Goal: Task Accomplishment & Management: Use online tool/utility

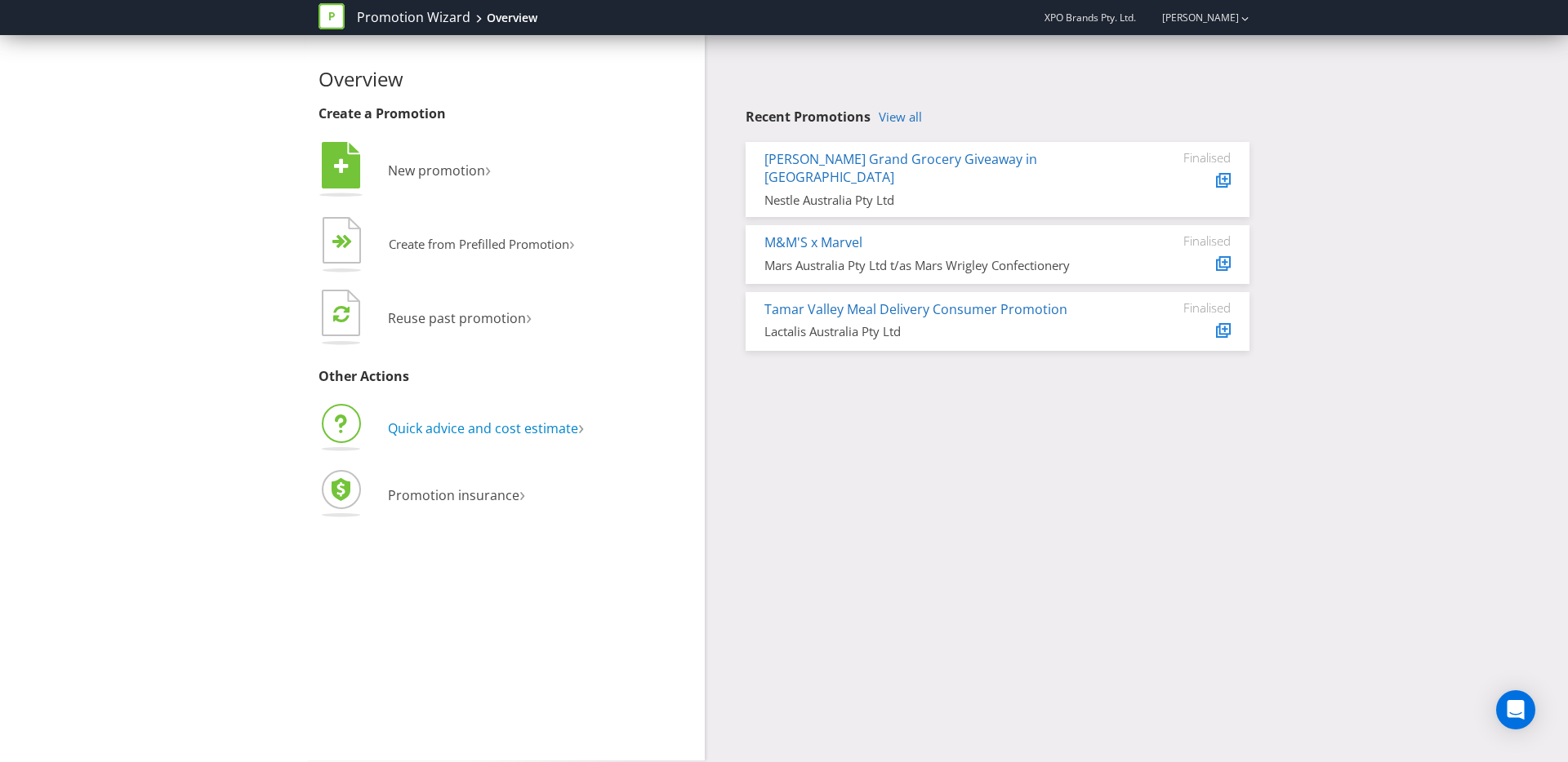
click at [477, 434] on span "Quick advice and cost estimate" at bounding box center [483, 428] width 191 height 18
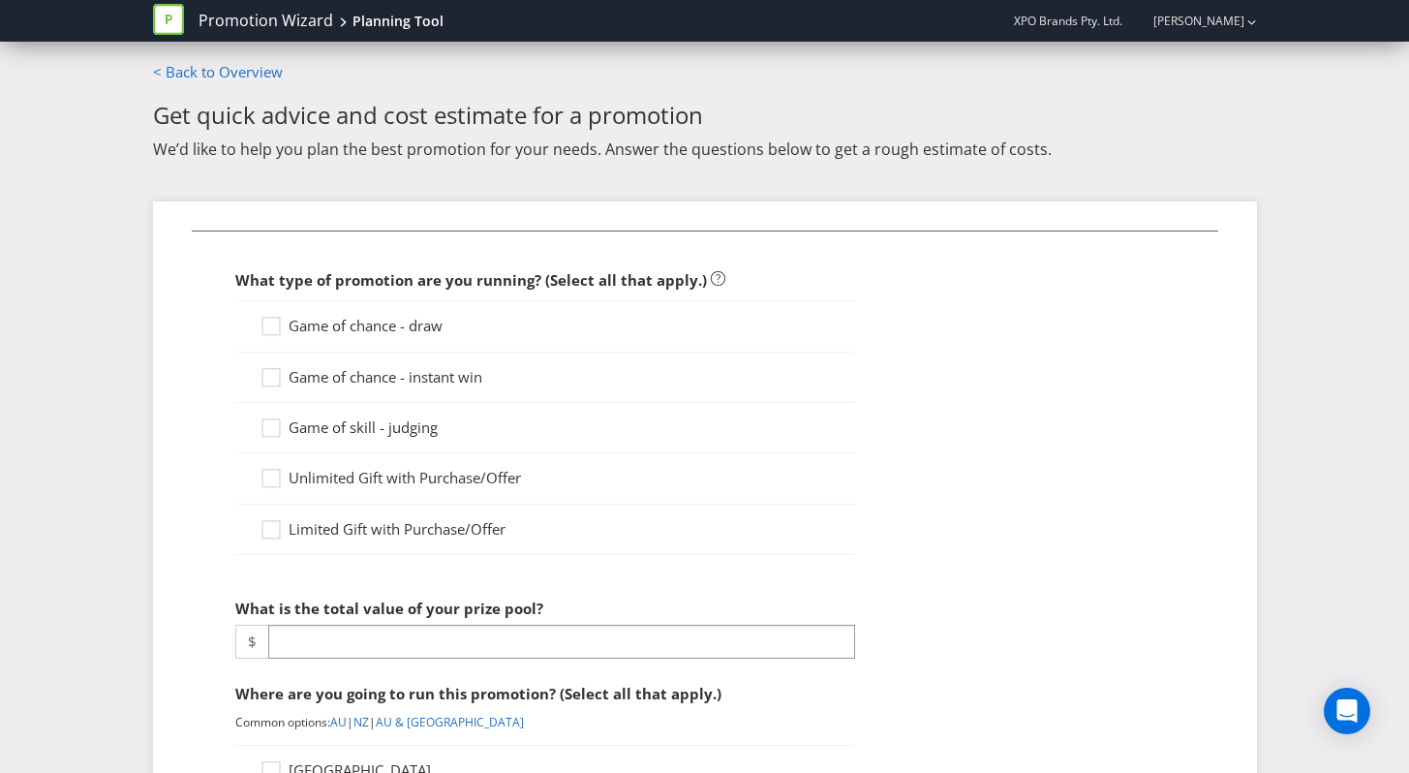
drag, startPoint x: 468, startPoint y: 317, endPoint x: 448, endPoint y: 324, distance: 20.9
click at [469, 318] on div "Game of chance - draw" at bounding box center [448, 326] width 378 height 20
click at [442, 324] on span "Game of chance - draw" at bounding box center [366, 325] width 154 height 19
click at [0, 0] on input "Game of chance - draw" at bounding box center [0, 0] width 0 height 0
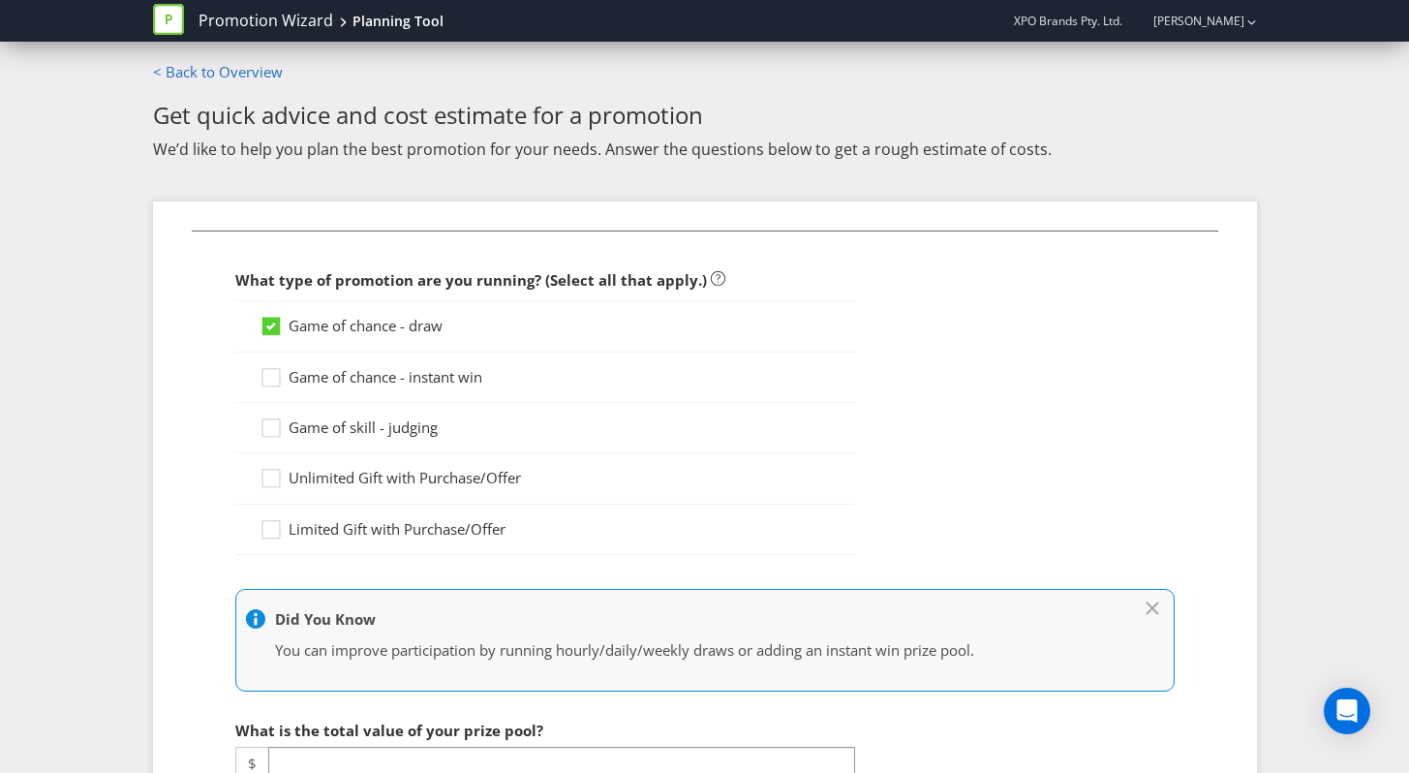
click at [401, 374] on span "Game of chance - instant win" at bounding box center [386, 376] width 194 height 19
click at [0, 0] on input "Game of chance - instant win" at bounding box center [0, 0] width 0 height 0
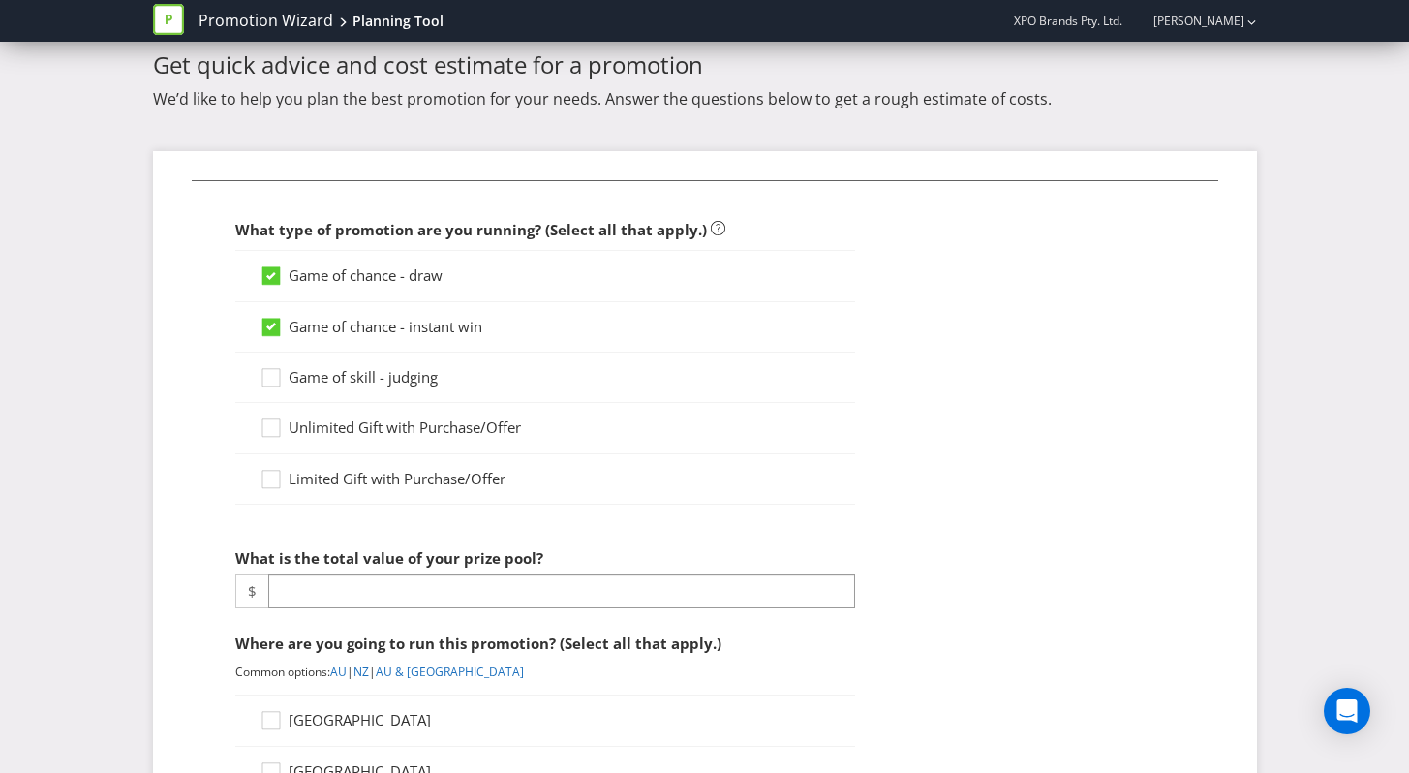
scroll to position [159, 0]
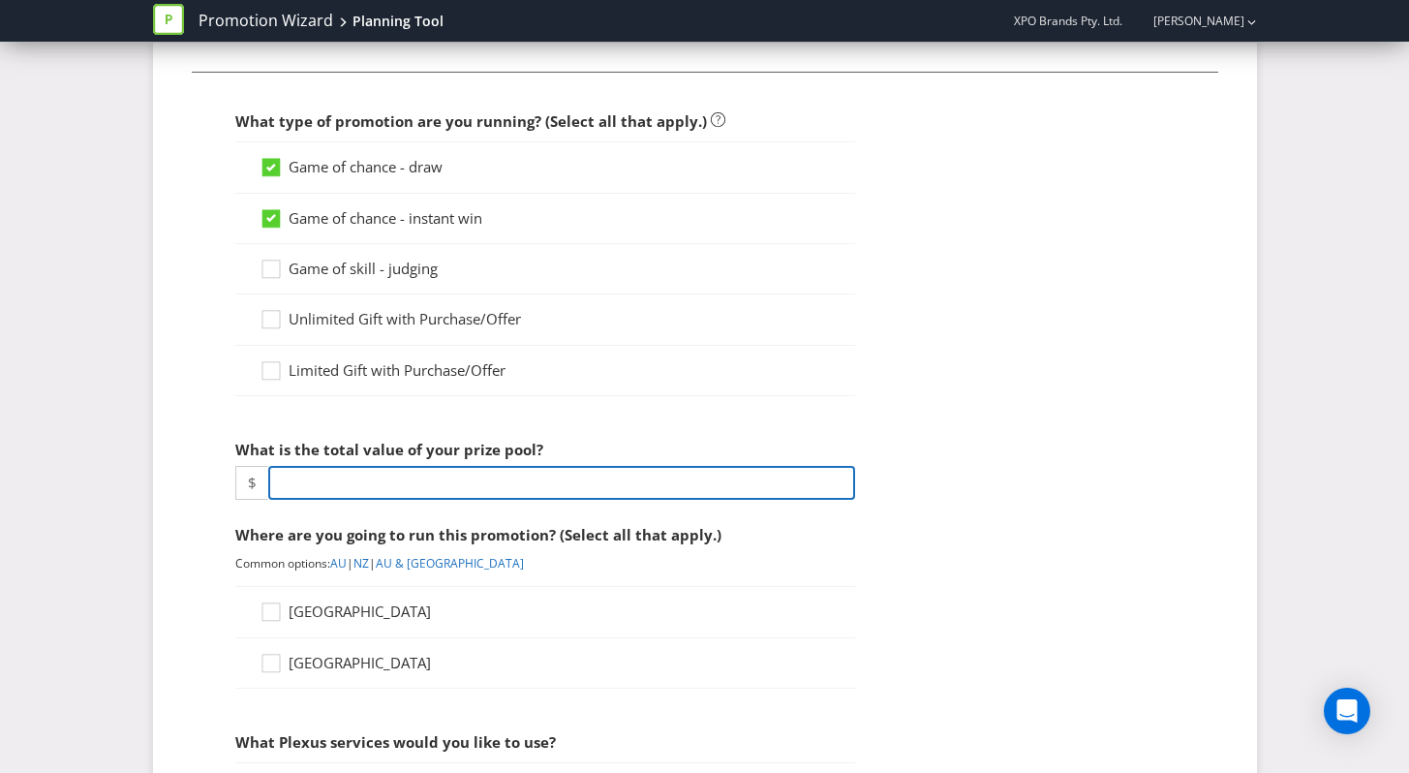
click at [398, 472] on input "number" at bounding box center [561, 483] width 587 height 34
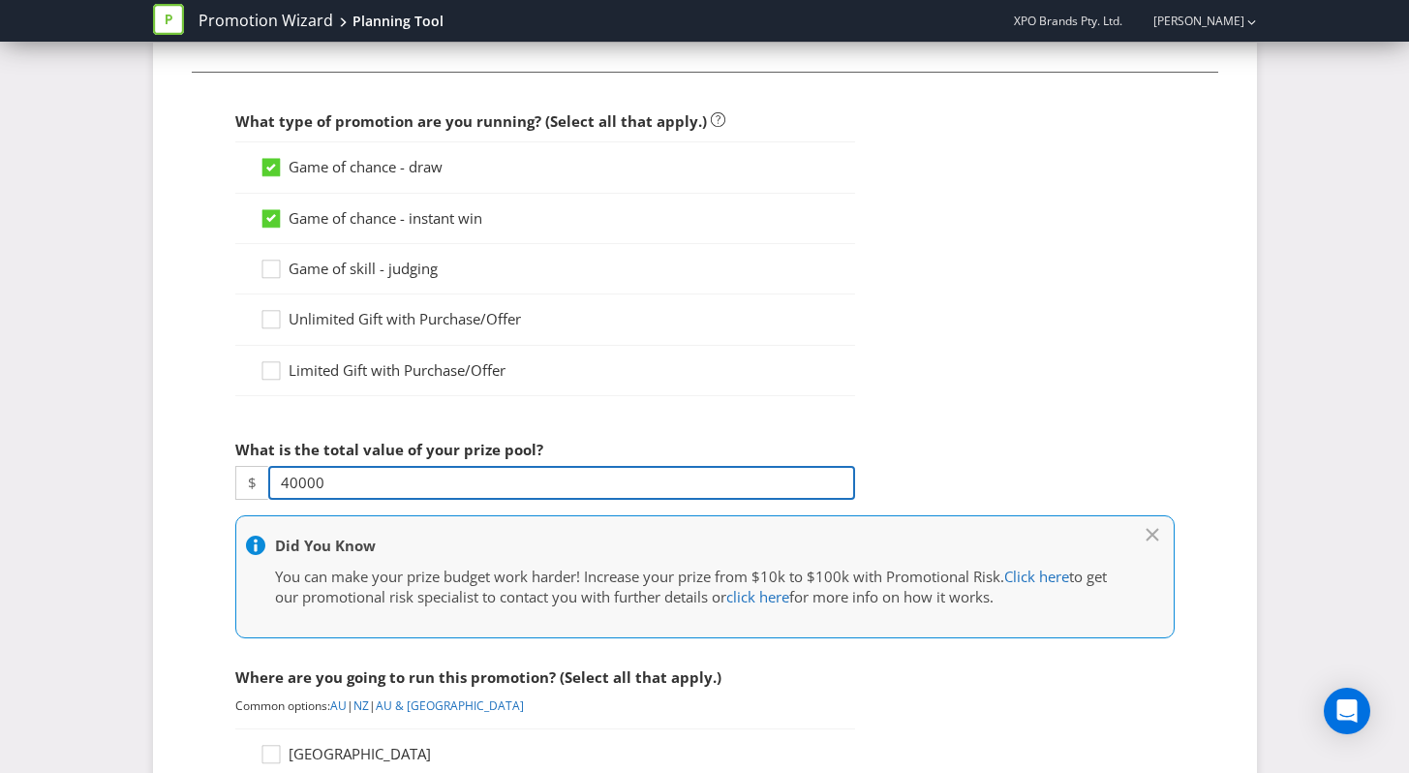
type input "40000"
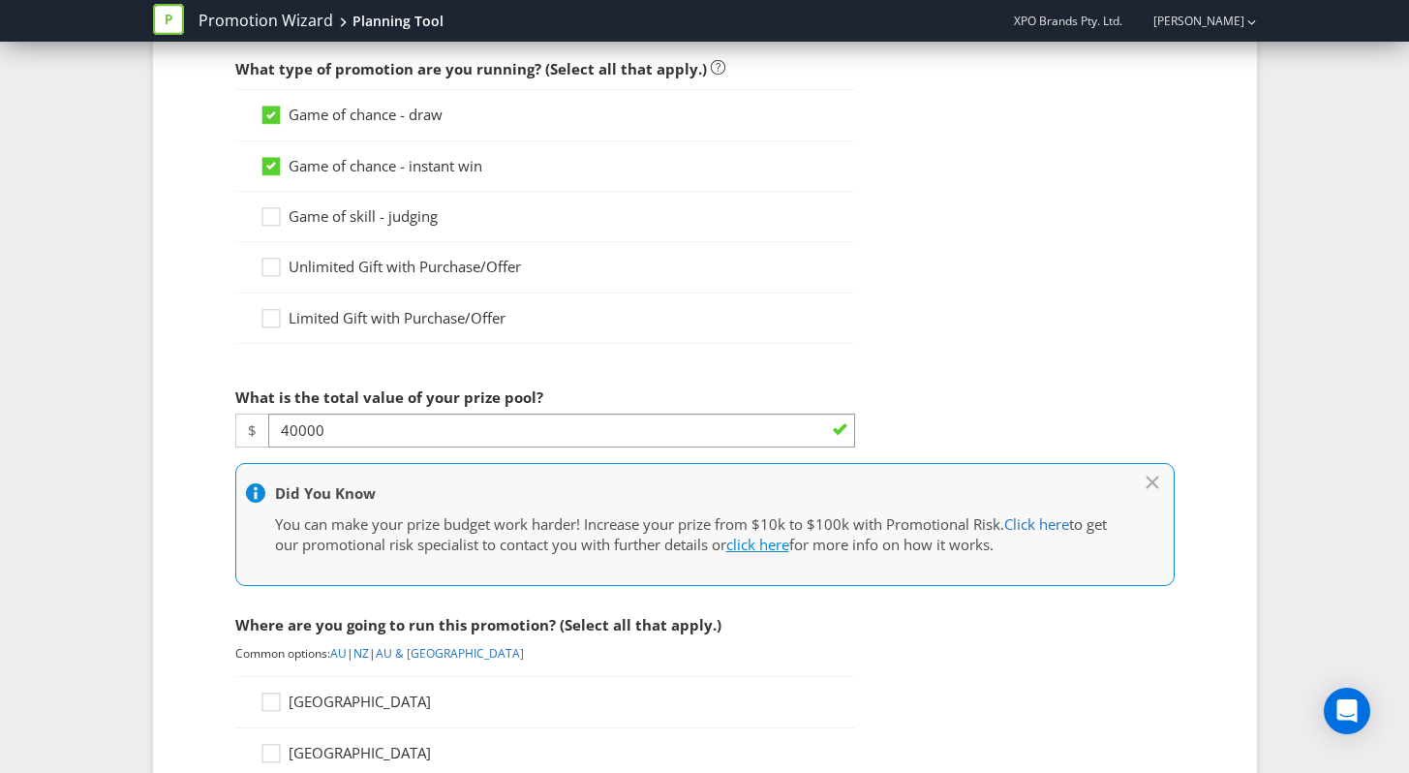
scroll to position [213, 0]
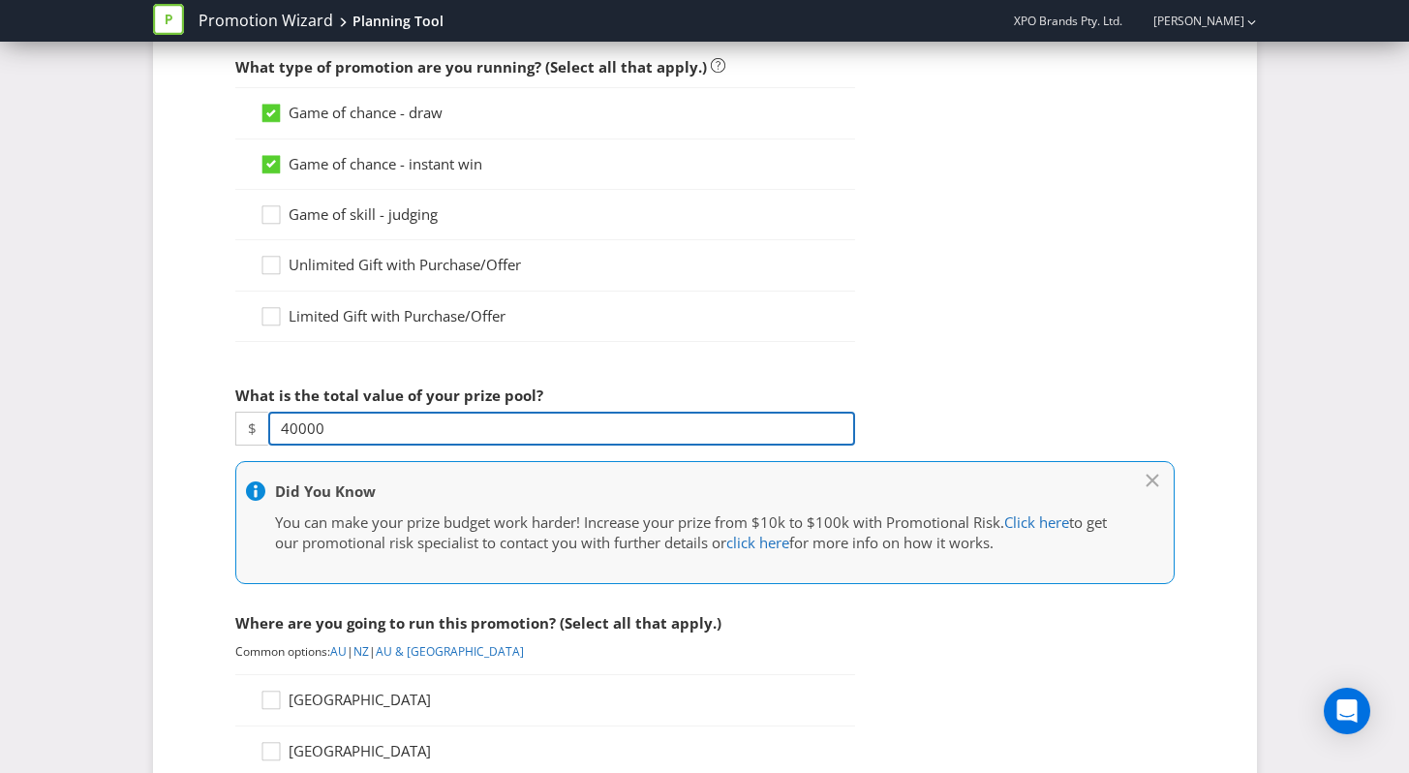
click at [293, 423] on input "40000" at bounding box center [561, 428] width 587 height 34
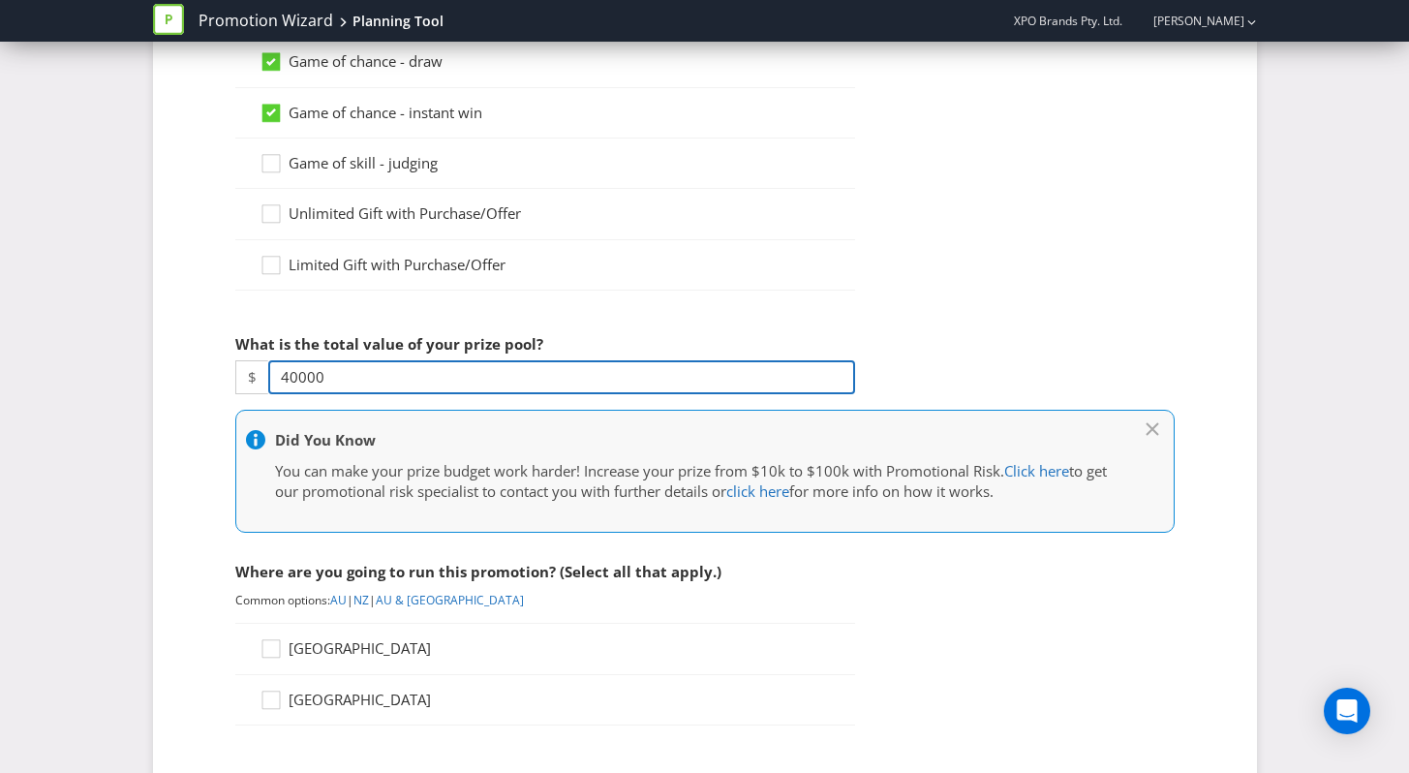
scroll to position [490, 0]
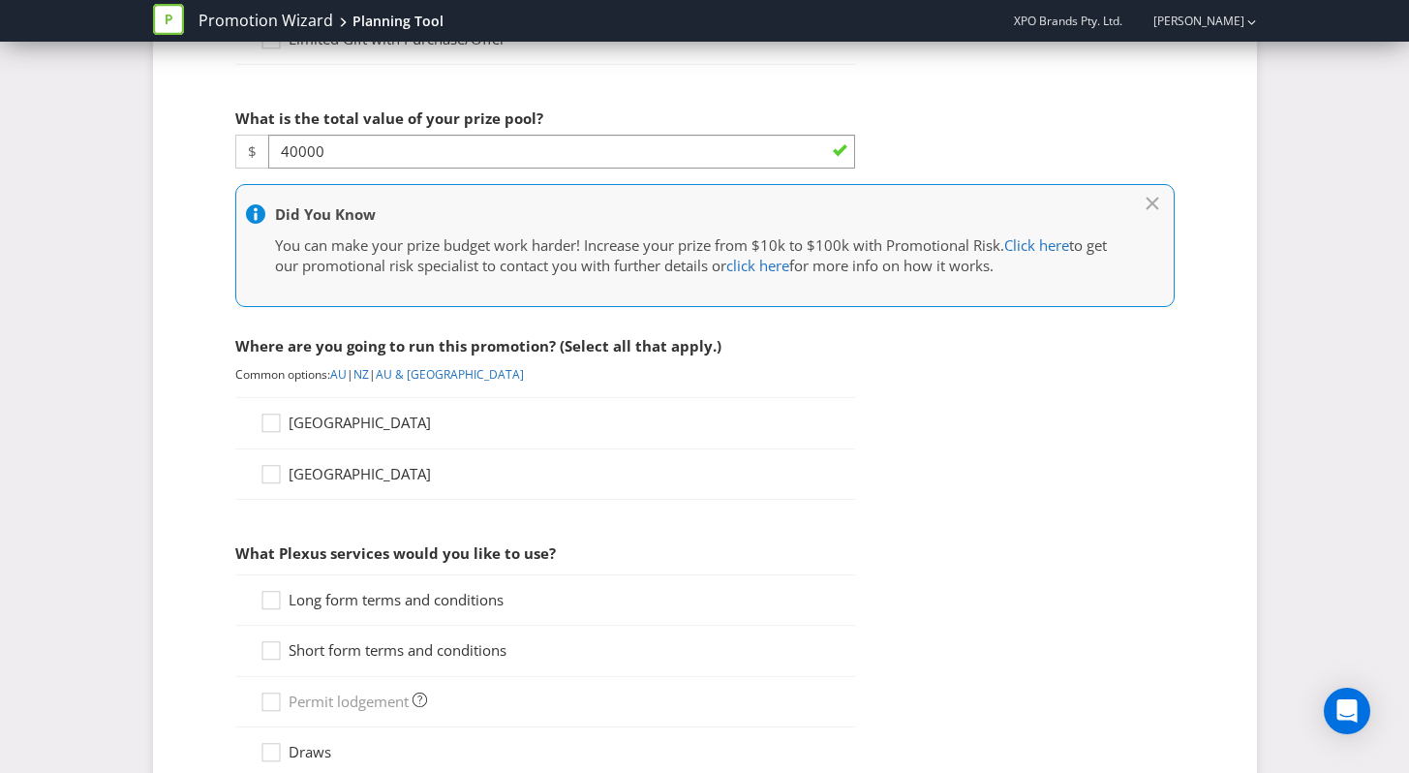
click at [320, 440] on div "[GEOGRAPHIC_DATA]" at bounding box center [545, 422] width 620 height 51
click at [324, 428] on span "[GEOGRAPHIC_DATA]" at bounding box center [360, 421] width 142 height 19
click at [0, 0] on input "[GEOGRAPHIC_DATA]" at bounding box center [0, 0] width 0 height 0
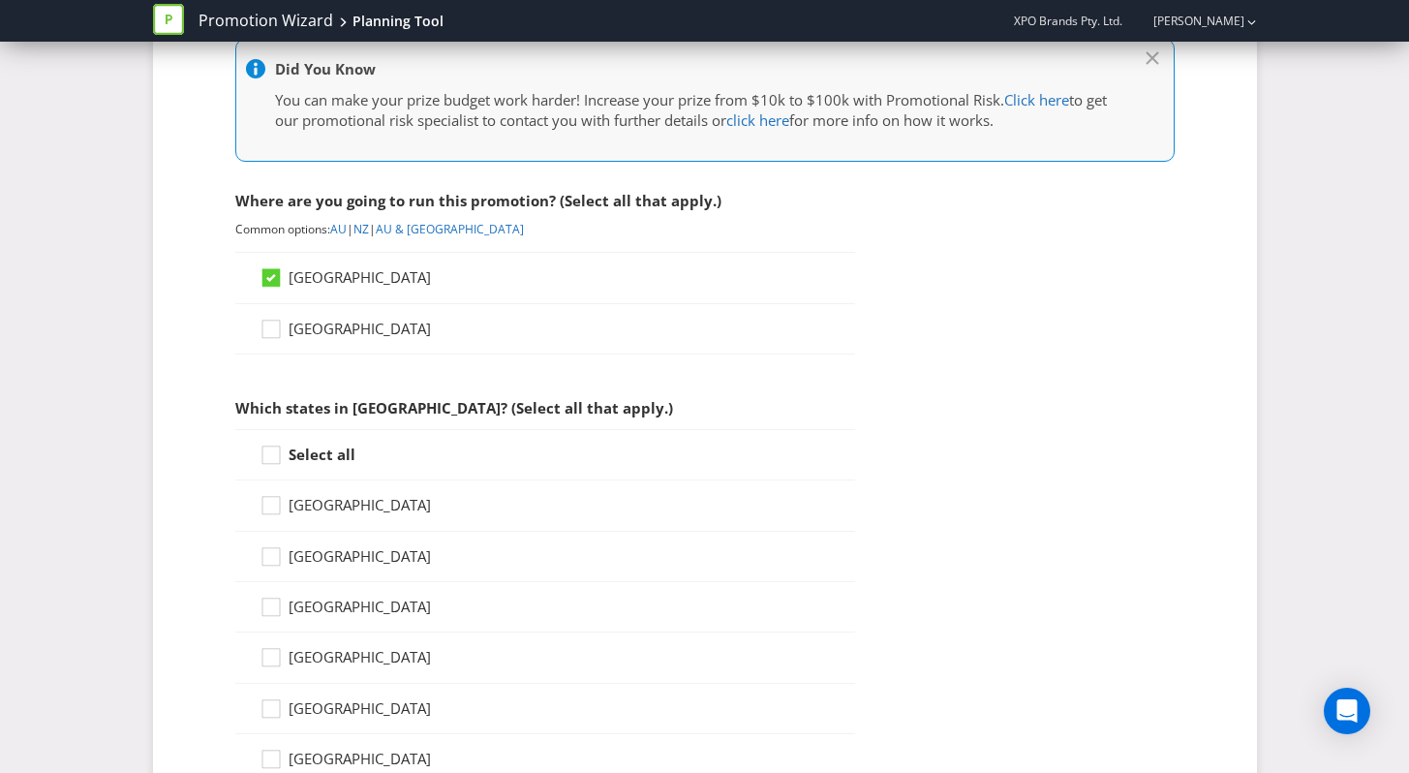
scroll to position [766, 0]
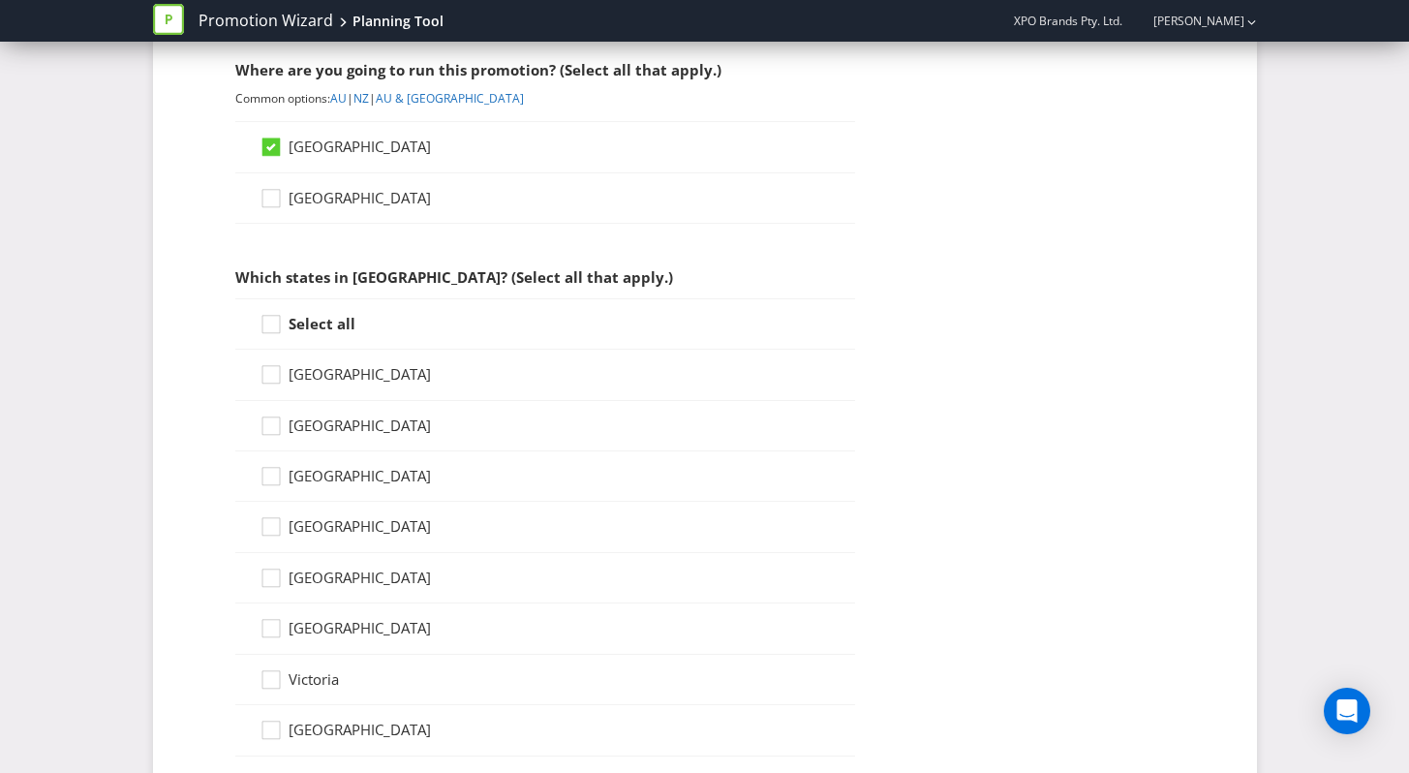
drag, startPoint x: 302, startPoint y: 297, endPoint x: 315, endPoint y: 322, distance: 28.1
click at [302, 298] on div "Select all" at bounding box center [545, 323] width 620 height 51
click at [315, 323] on strong "Select all" at bounding box center [322, 323] width 67 height 19
click at [0, 0] on input "Select all" at bounding box center [0, 0] width 0 height 0
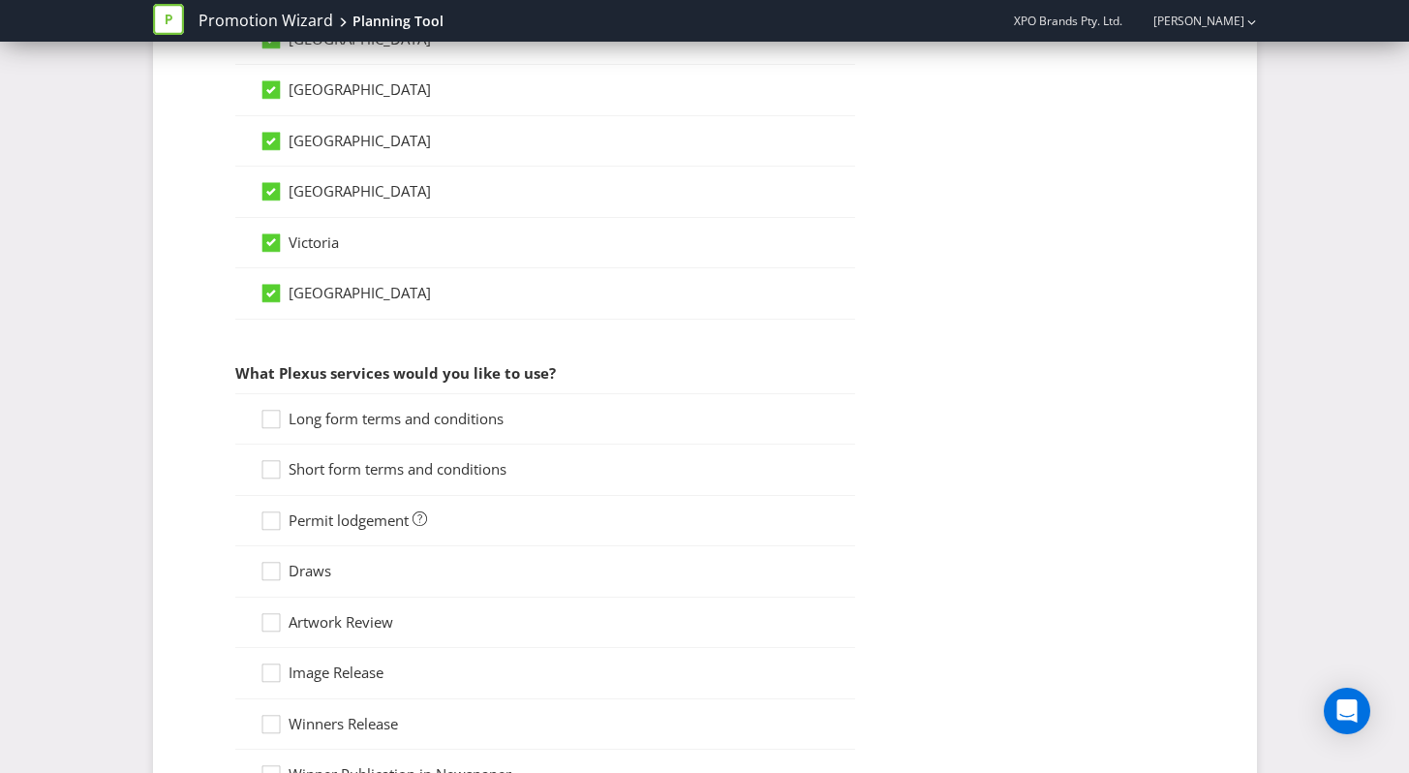
scroll to position [1203, 0]
click at [266, 415] on div at bounding box center [271, 412] width 10 height 10
click at [0, 0] on input "Long form terms and conditions" at bounding box center [0, 0] width 0 height 0
click at [268, 484] on icon at bounding box center [273, 472] width 29 height 29
click at [0, 0] on input "Short form terms and conditions" at bounding box center [0, 0] width 0 height 0
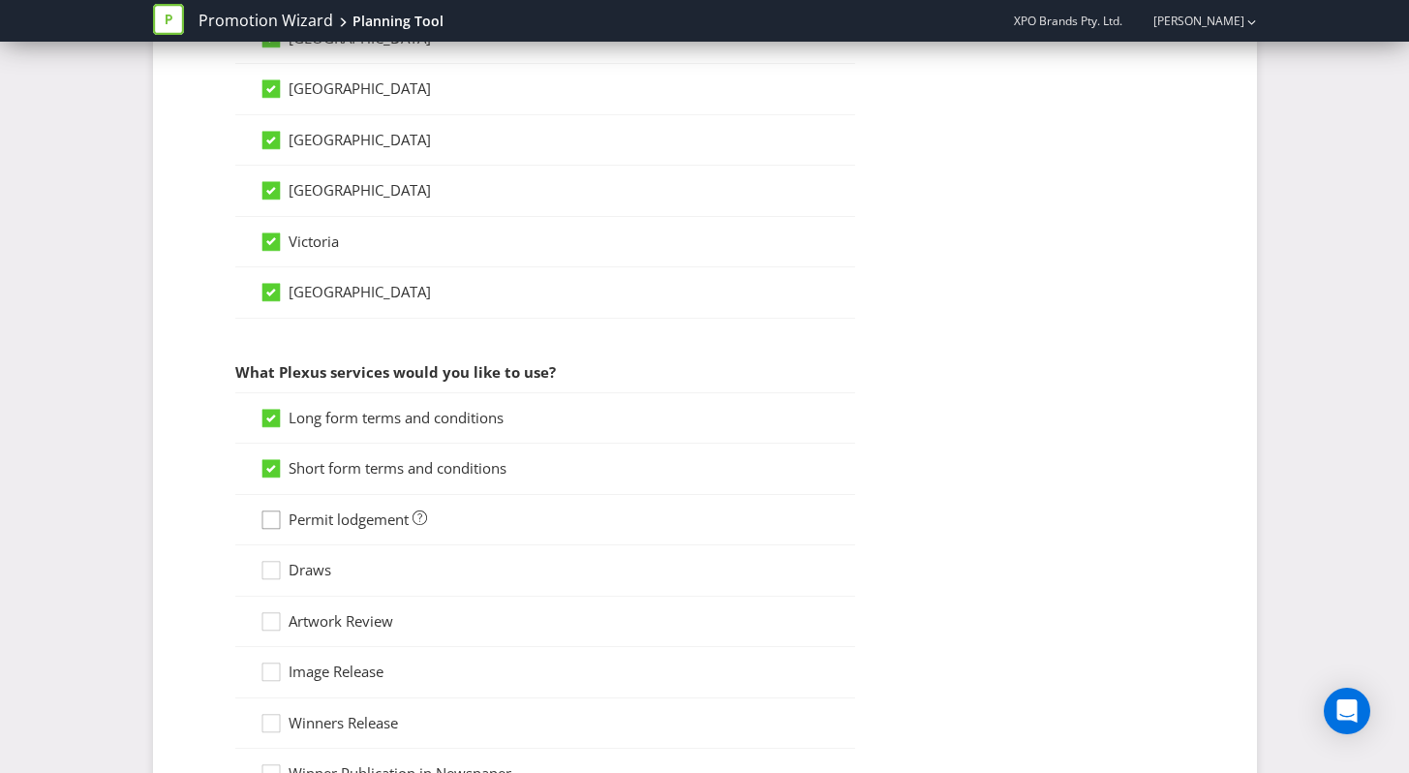
click at [283, 526] on icon at bounding box center [273, 523] width 29 height 29
click at [0, 0] on input "Permit lodgement" at bounding box center [0, 0] width 0 height 0
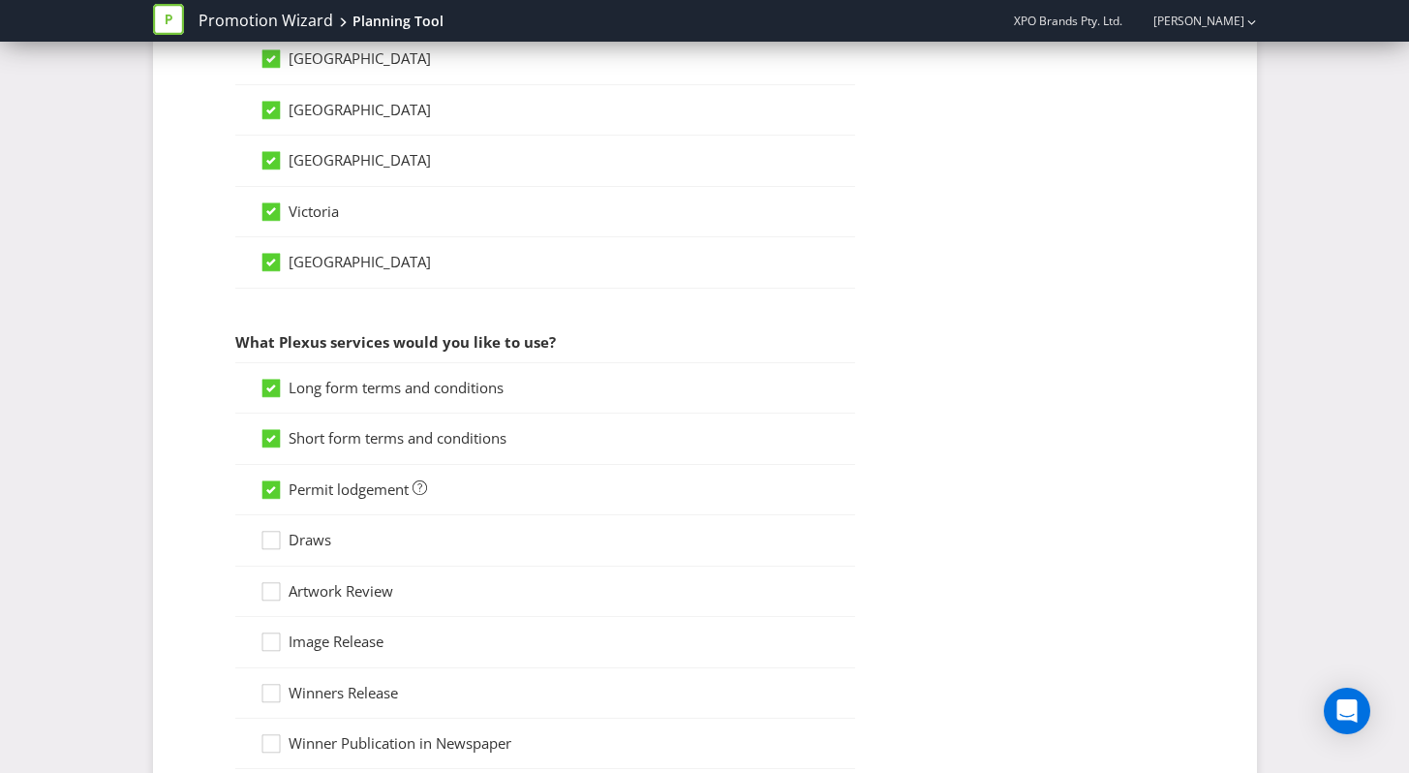
click at [294, 549] on span "Draws" at bounding box center [310, 539] width 43 height 19
click at [0, 0] on input "Draws" at bounding box center [0, 0] width 0 height 0
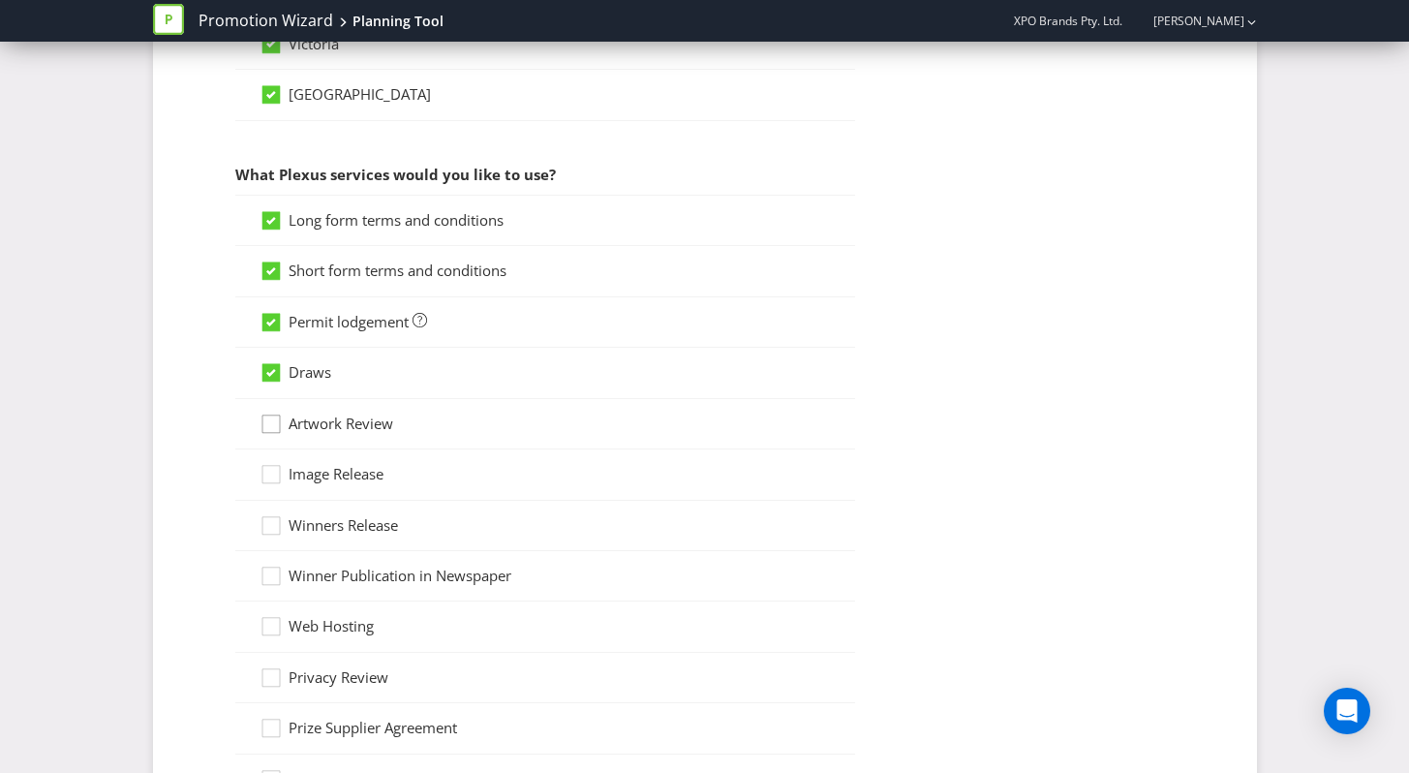
click at [265, 422] on icon at bounding box center [273, 427] width 29 height 29
click at [0, 0] on input "Artwork Review" at bounding box center [0, 0] width 0 height 0
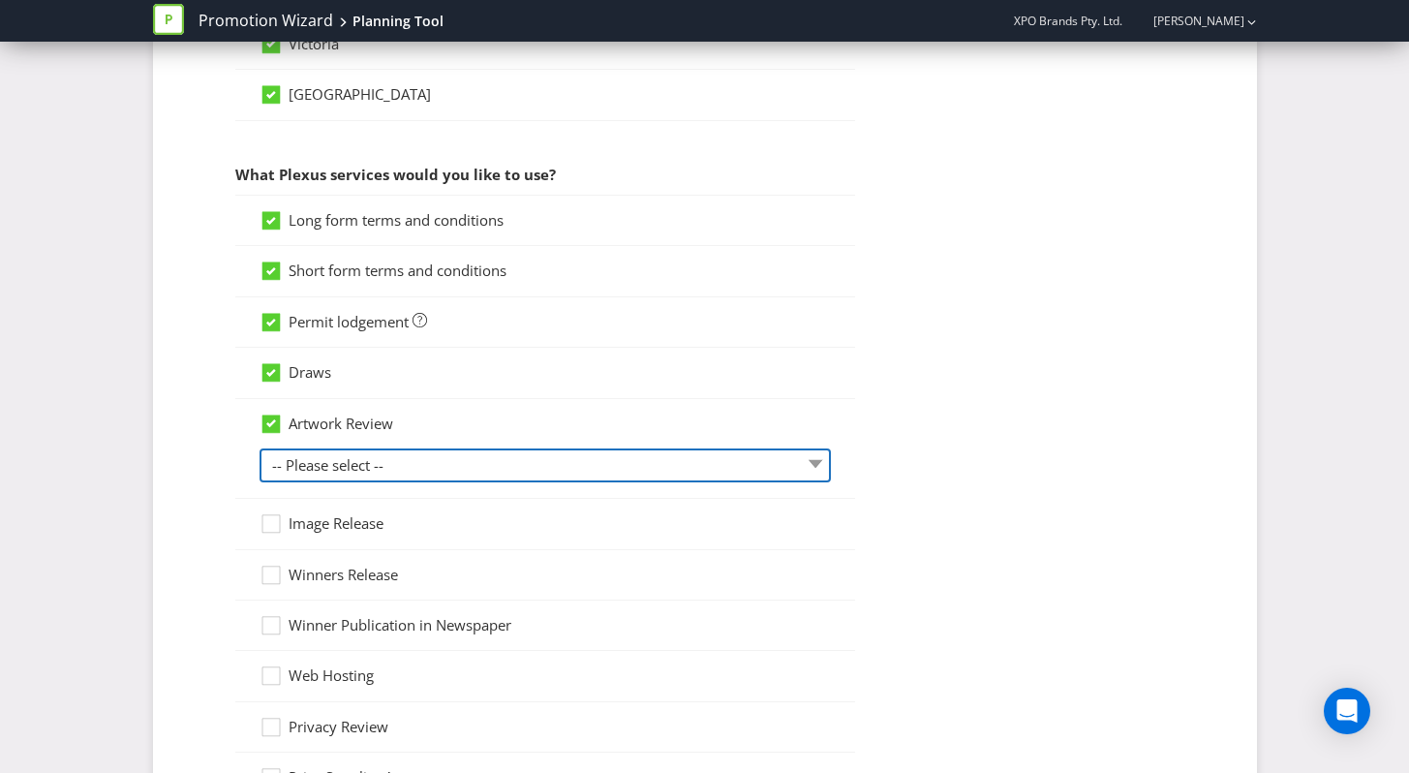
click at [327, 456] on select "-- Please select -- 1 piece 2-4 pieces (provided at same time) 5-7 pieces (prov…" at bounding box center [544, 465] width 571 height 34
click at [259, 448] on select "-- Please select -- 1 piece 2-4 pieces (provided at same time) 5-7 pieces (prov…" at bounding box center [544, 465] width 571 height 34
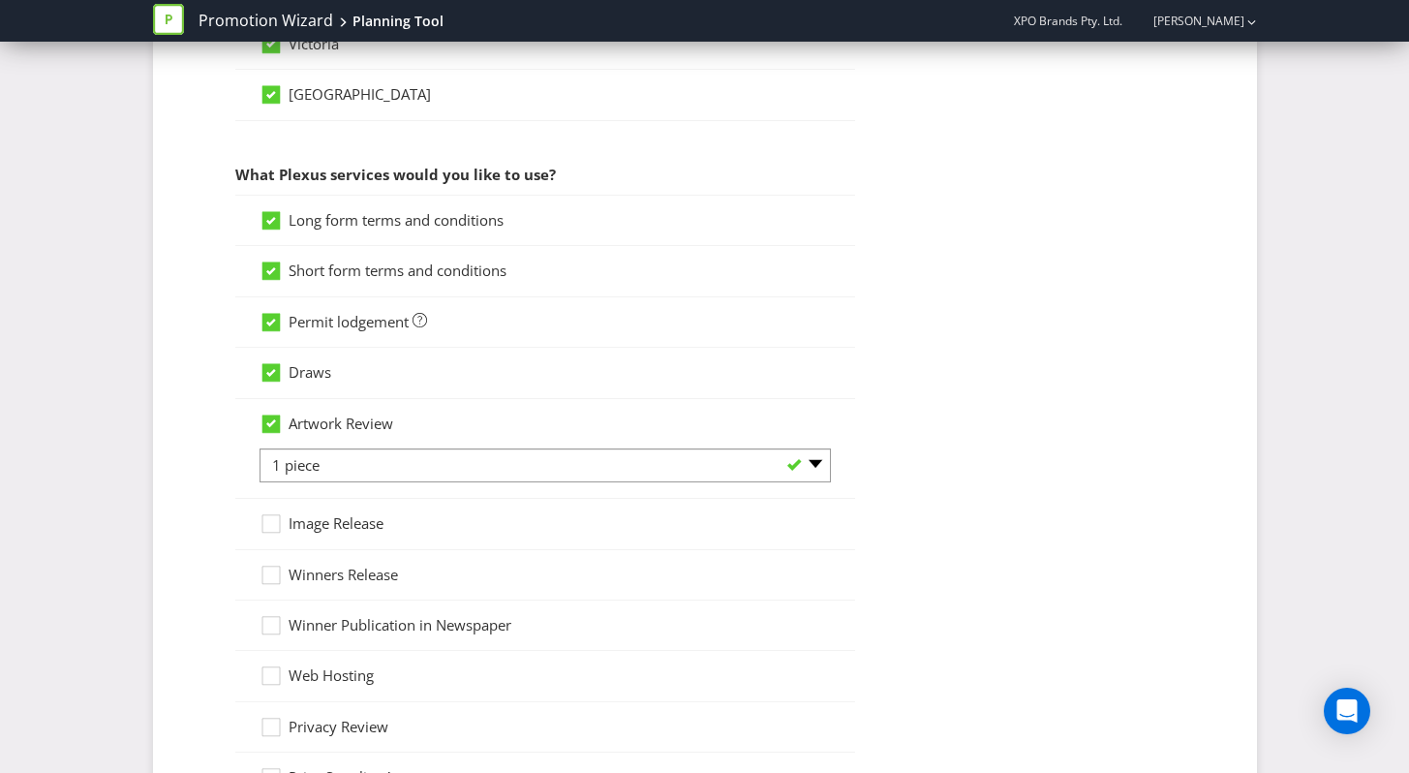
click at [331, 445] on div "Artwork Review -- Please select -- 1 piece 2-4 pieces (provided at same time) 5…" at bounding box center [544, 448] width 571 height 70
click at [344, 489] on div "Artwork Review -- Please select -- 1 piece 2-4 pieces (provided at same time) 5…" at bounding box center [545, 449] width 620 height 100
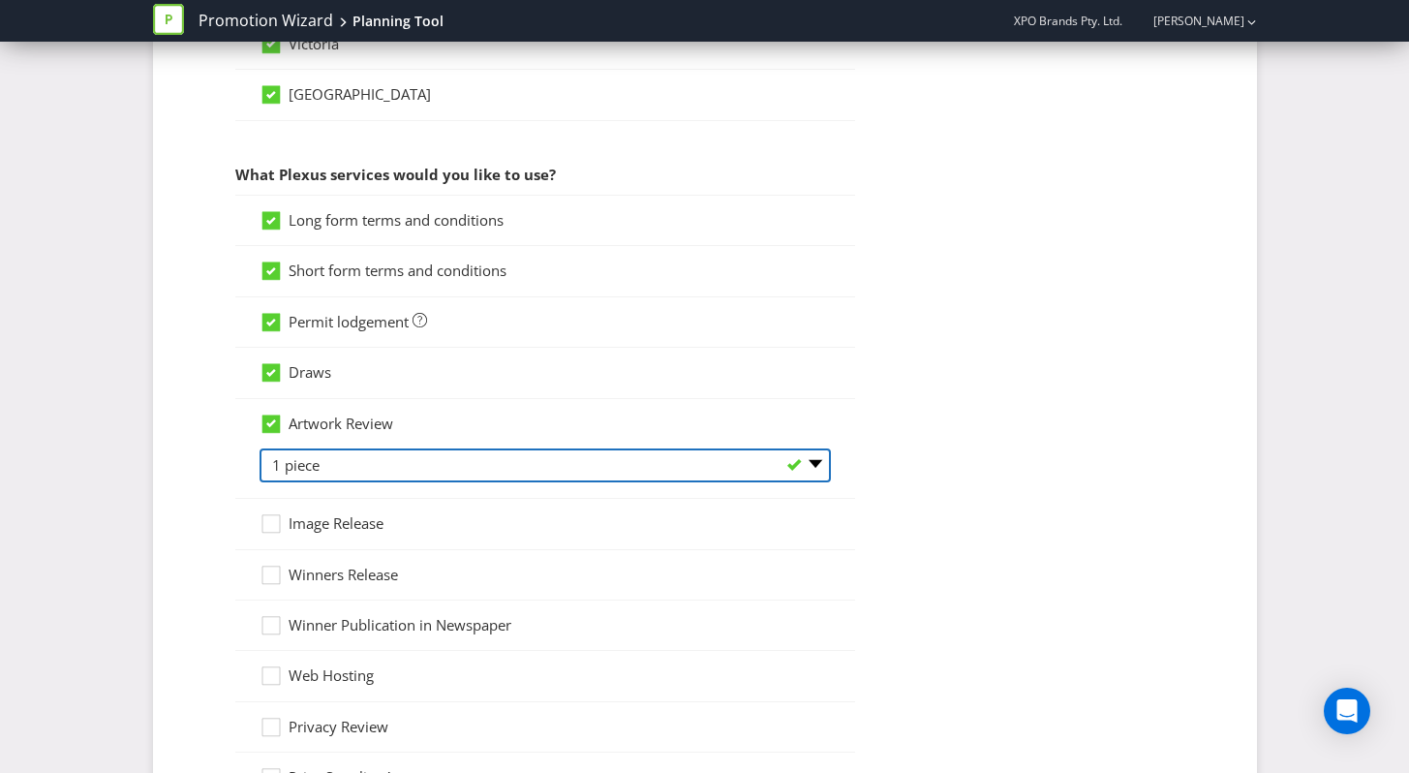
click at [343, 468] on select "-- Please select -- 1 piece 2-4 pieces (provided at same time) 5-7 pieces (prov…" at bounding box center [544, 465] width 571 height 34
select select "MARKETING_REVIEW_2"
click at [259, 448] on select "-- Please select -- 1 piece 2-4 pieces (provided at same time) 5-7 pieces (prov…" at bounding box center [544, 465] width 571 height 34
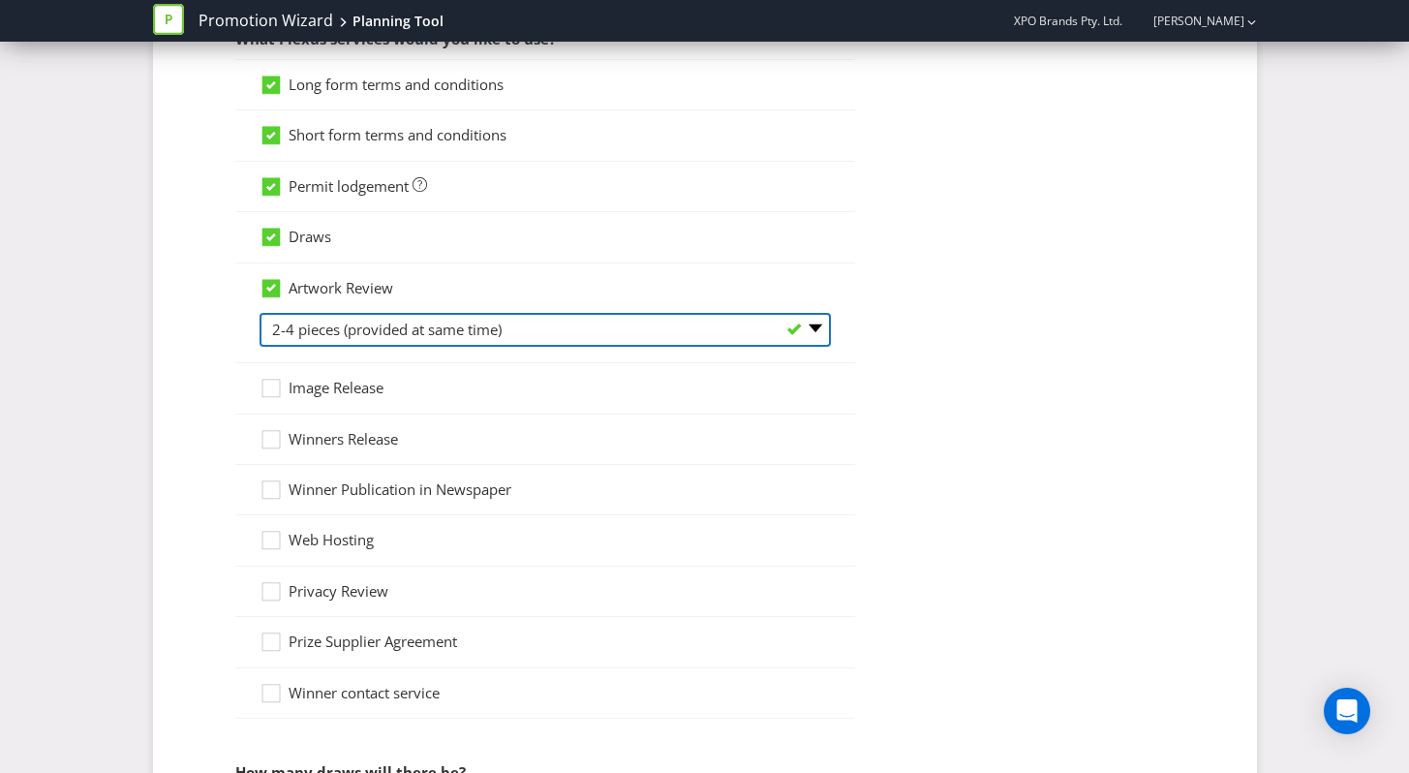
scroll to position [1538, 0]
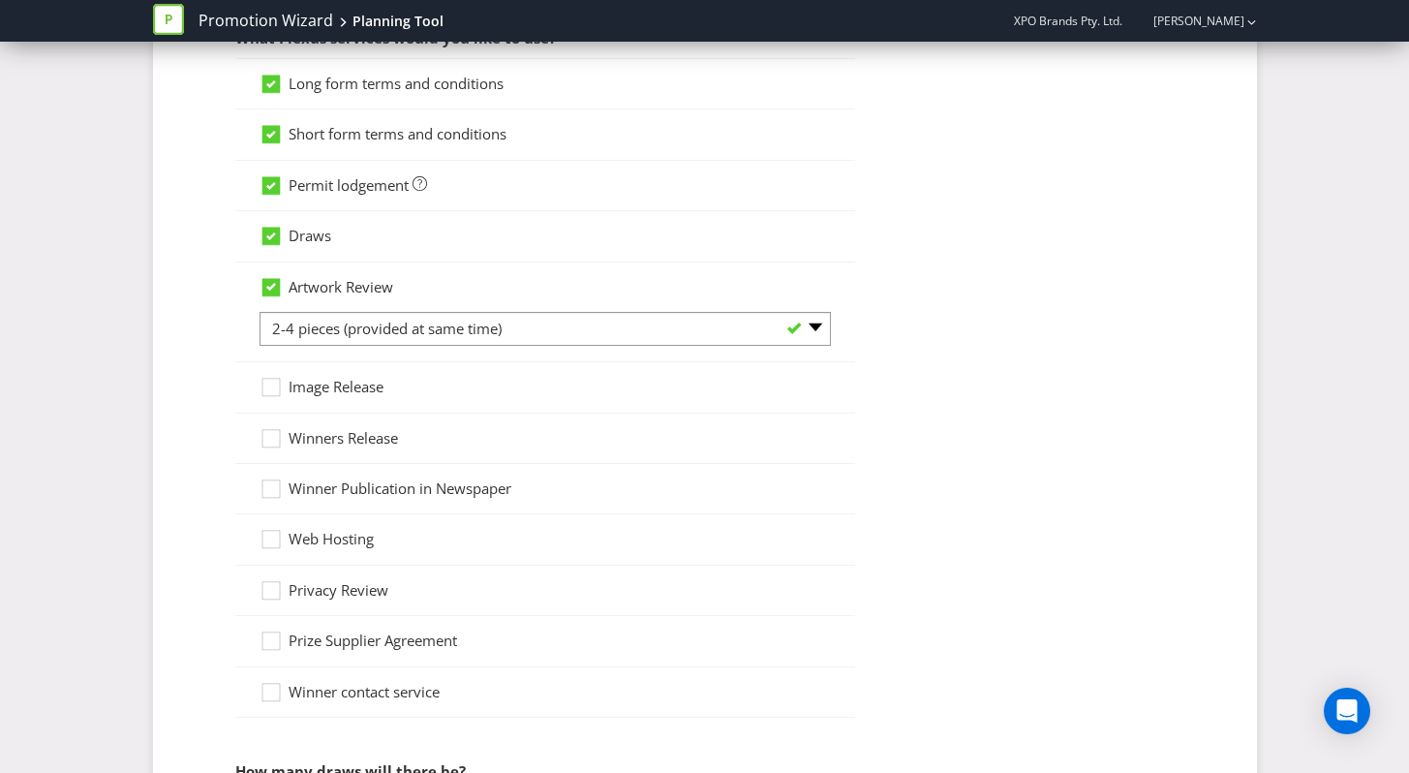
click at [349, 439] on span "Winners Release" at bounding box center [343, 437] width 109 height 19
click at [0, 0] on input "Winners Release" at bounding box center [0, 0] width 0 height 0
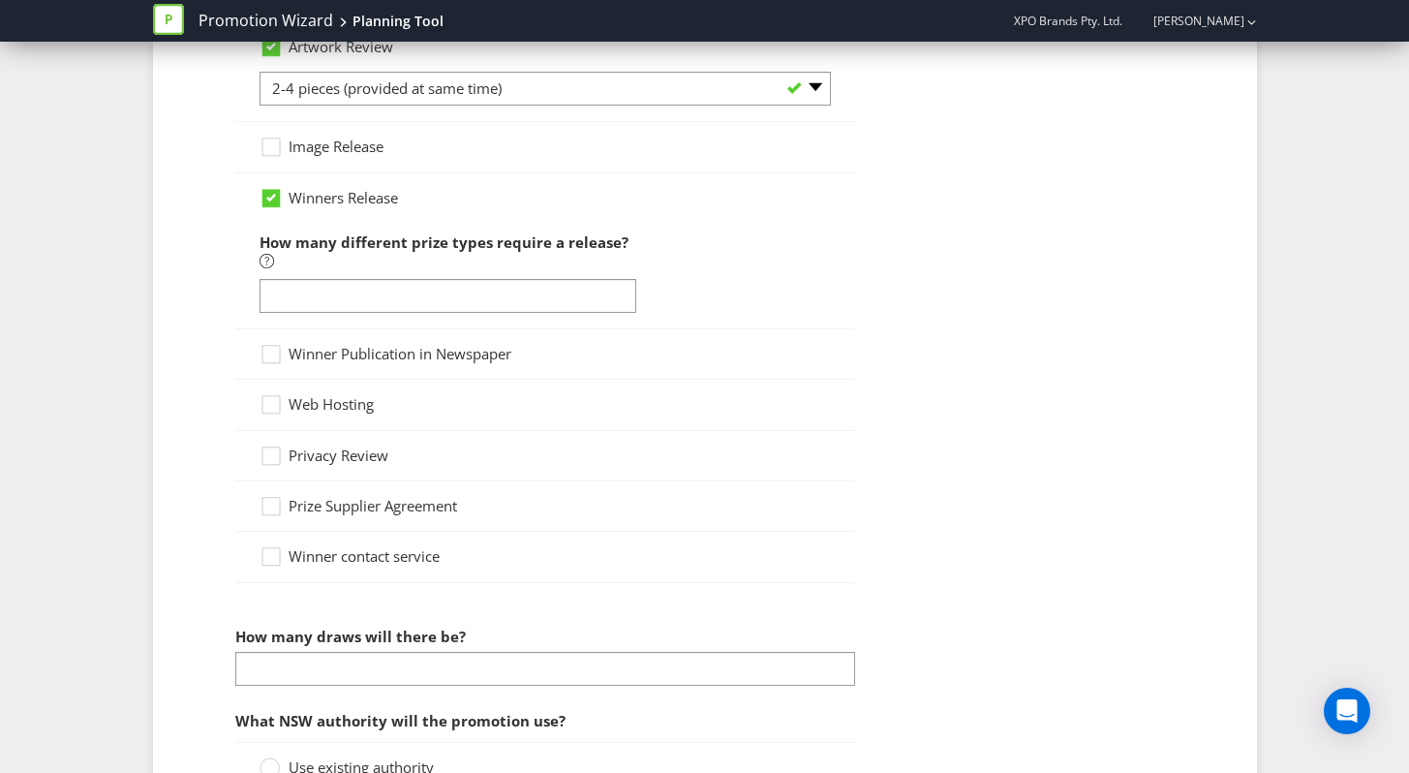
scroll to position [1785, 0]
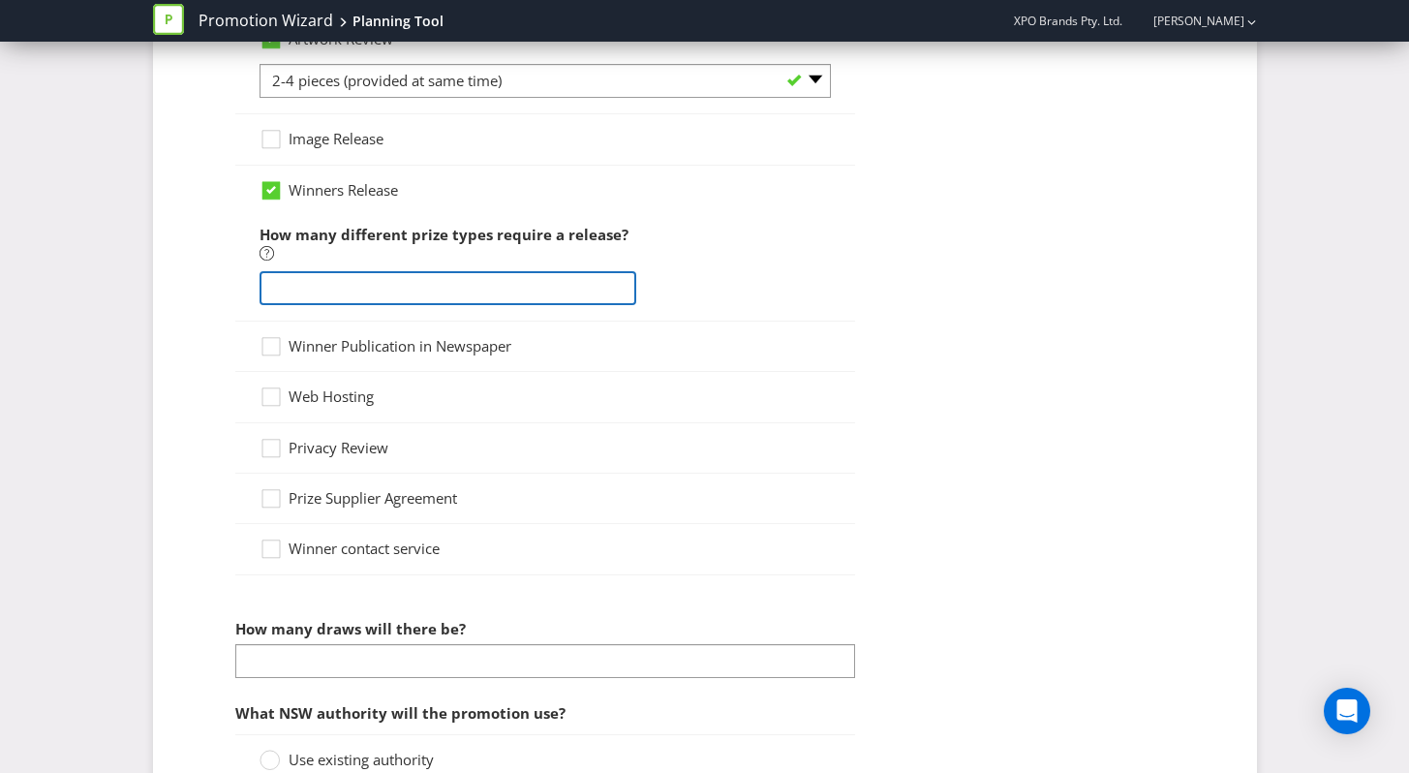
click at [296, 280] on input "number" at bounding box center [448, 288] width 378 height 34
type input "1"
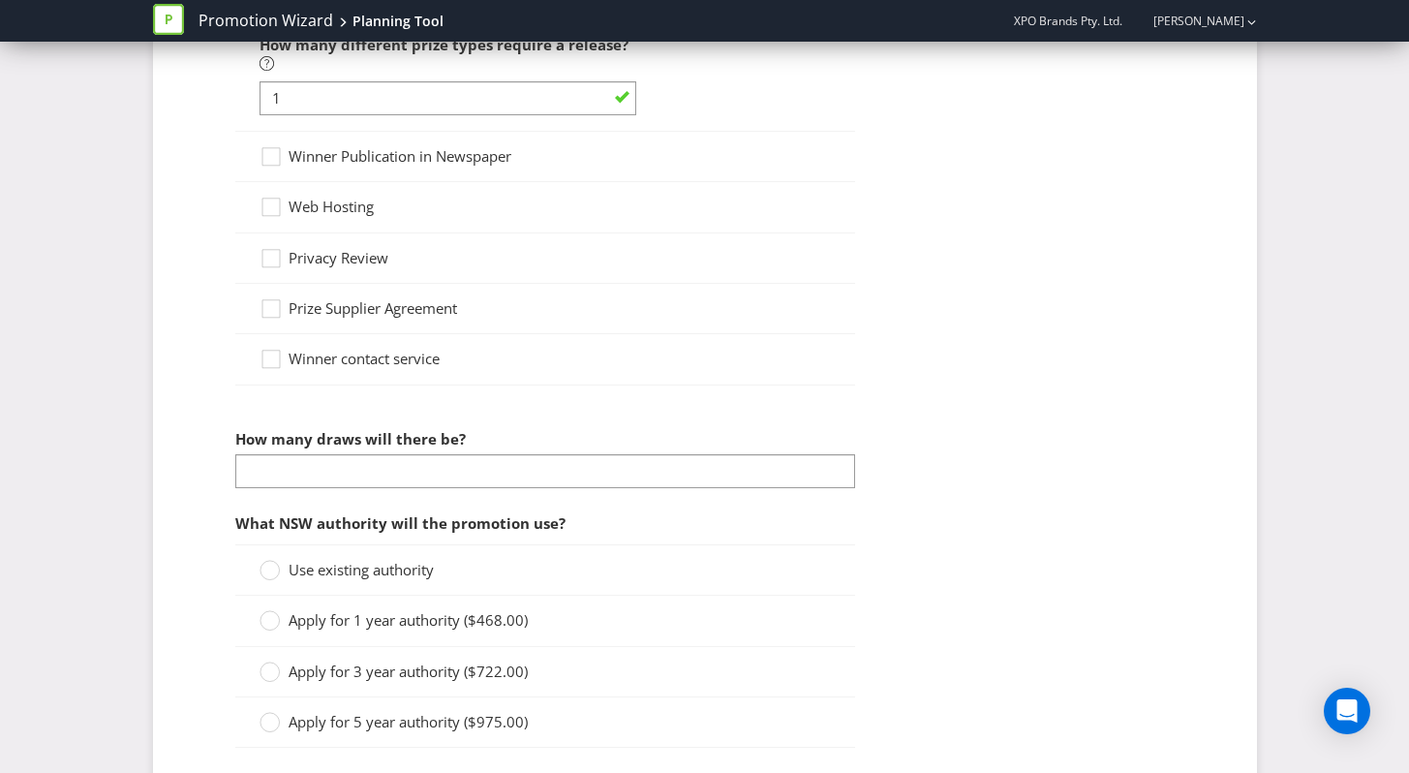
scroll to position [2058, 0]
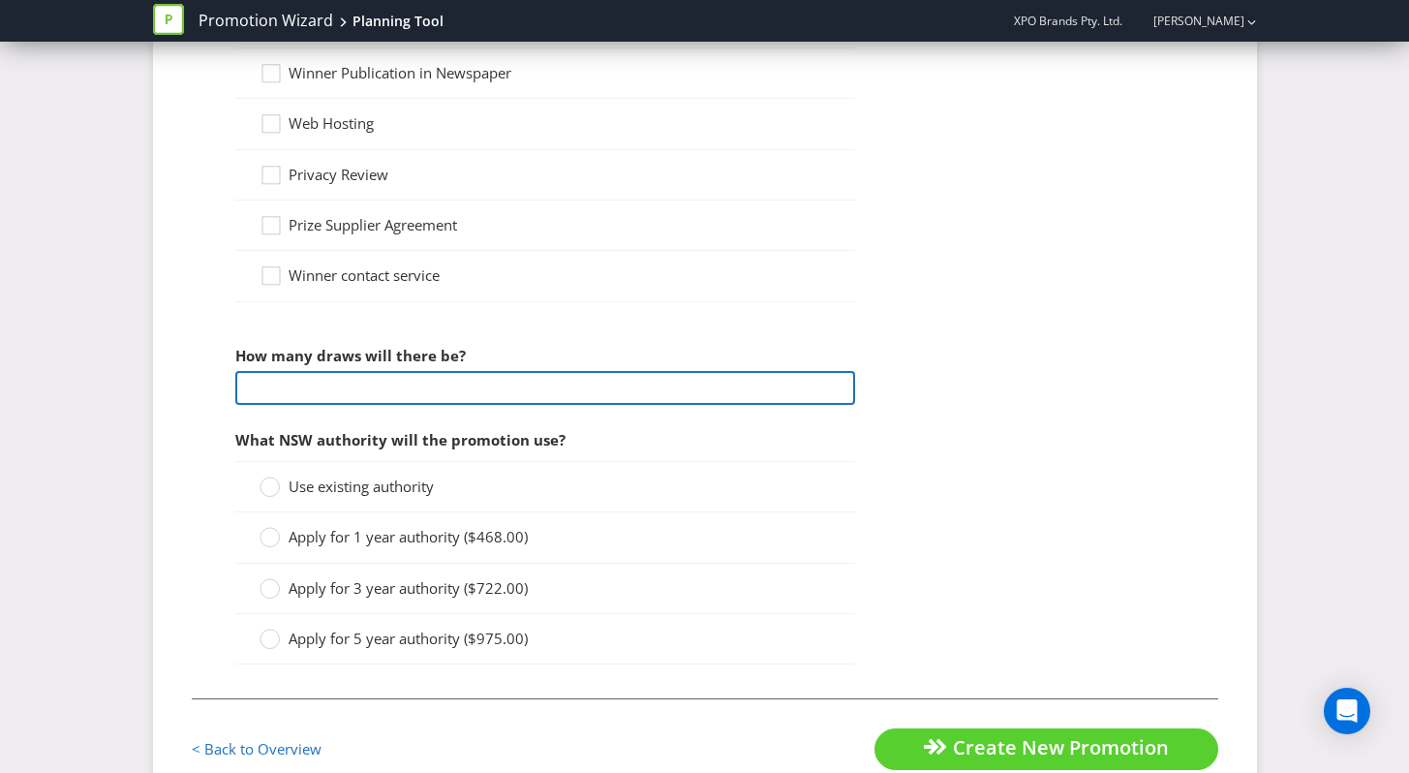
click at [398, 393] on input "number" at bounding box center [545, 388] width 620 height 34
type input "1"
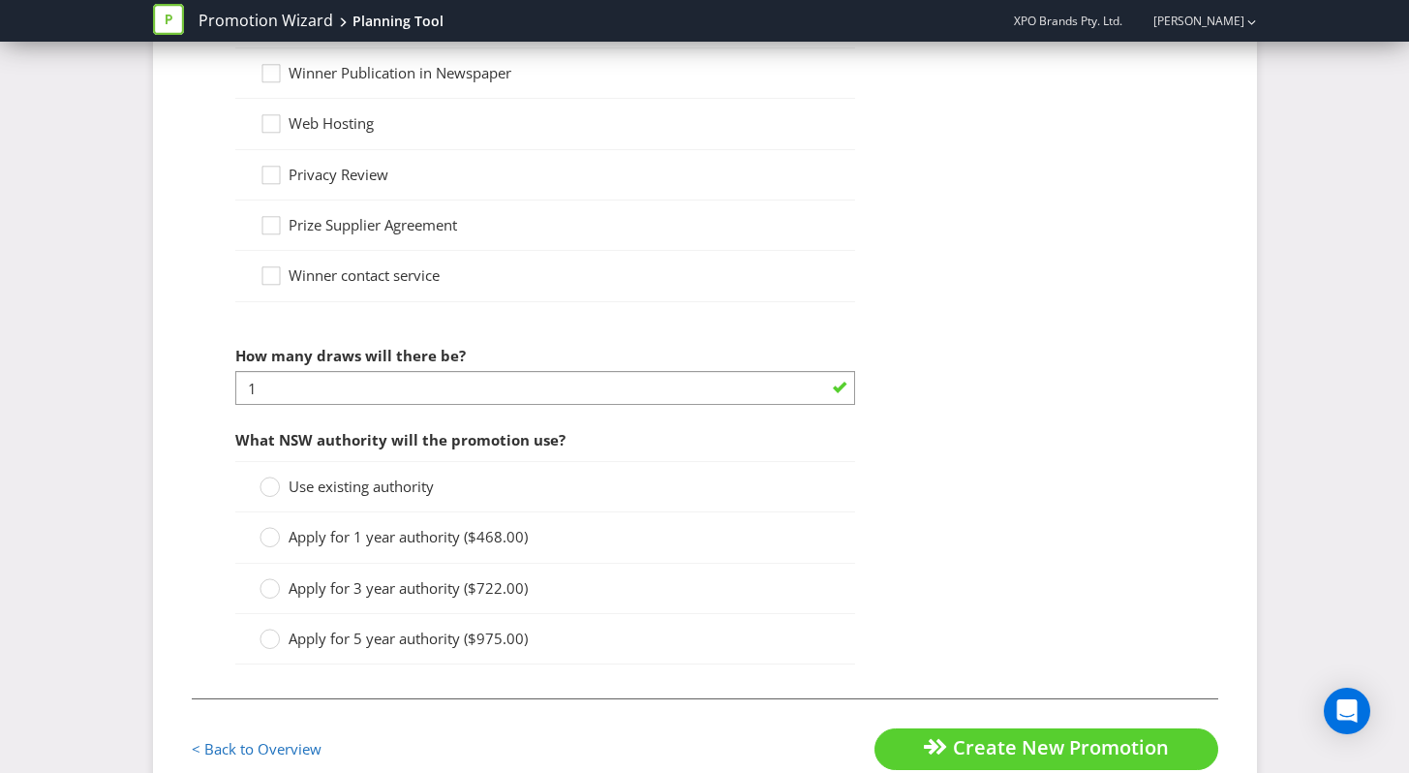
click at [375, 484] on span "Use existing authority" at bounding box center [361, 485] width 145 height 19
click at [0, 0] on input "Use existing authority" at bounding box center [0, 0] width 0 height 0
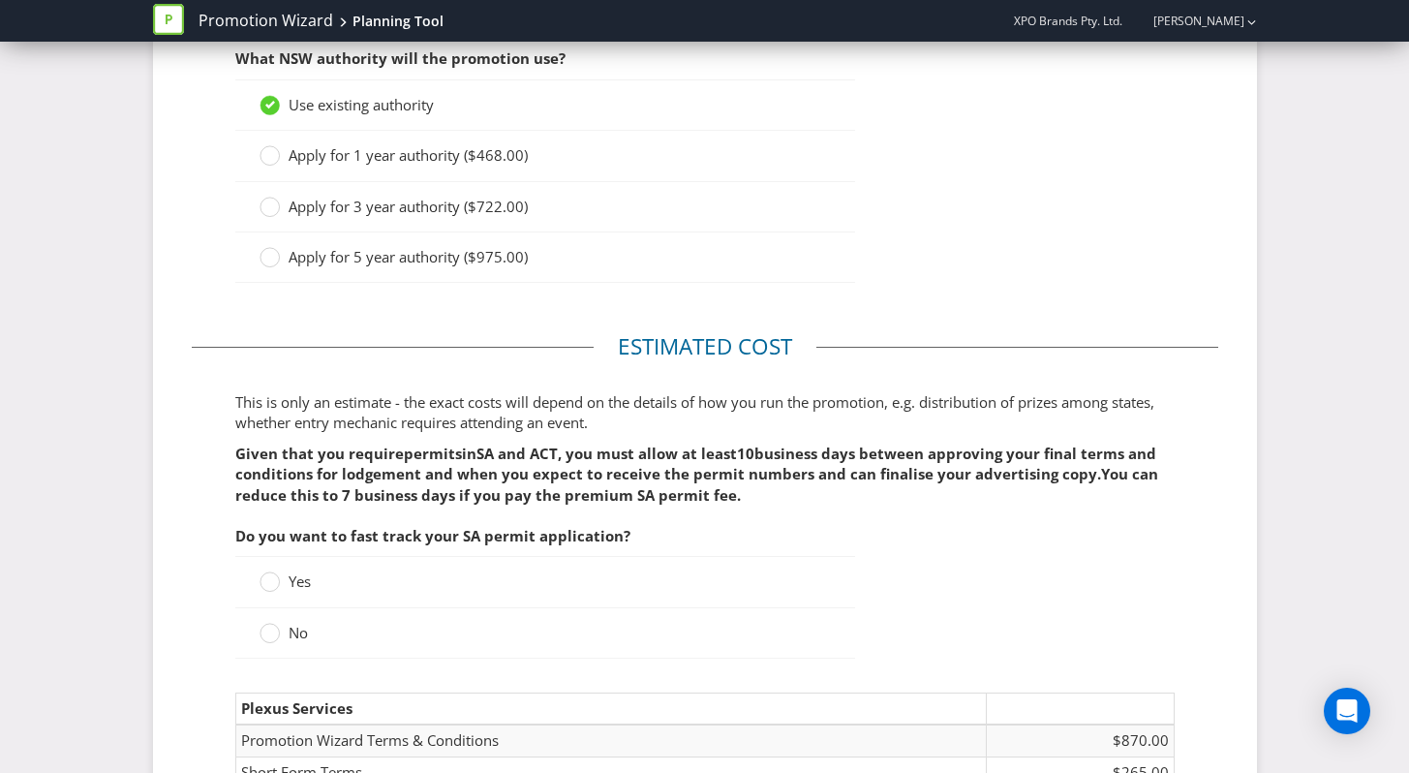
scroll to position [2491, 0]
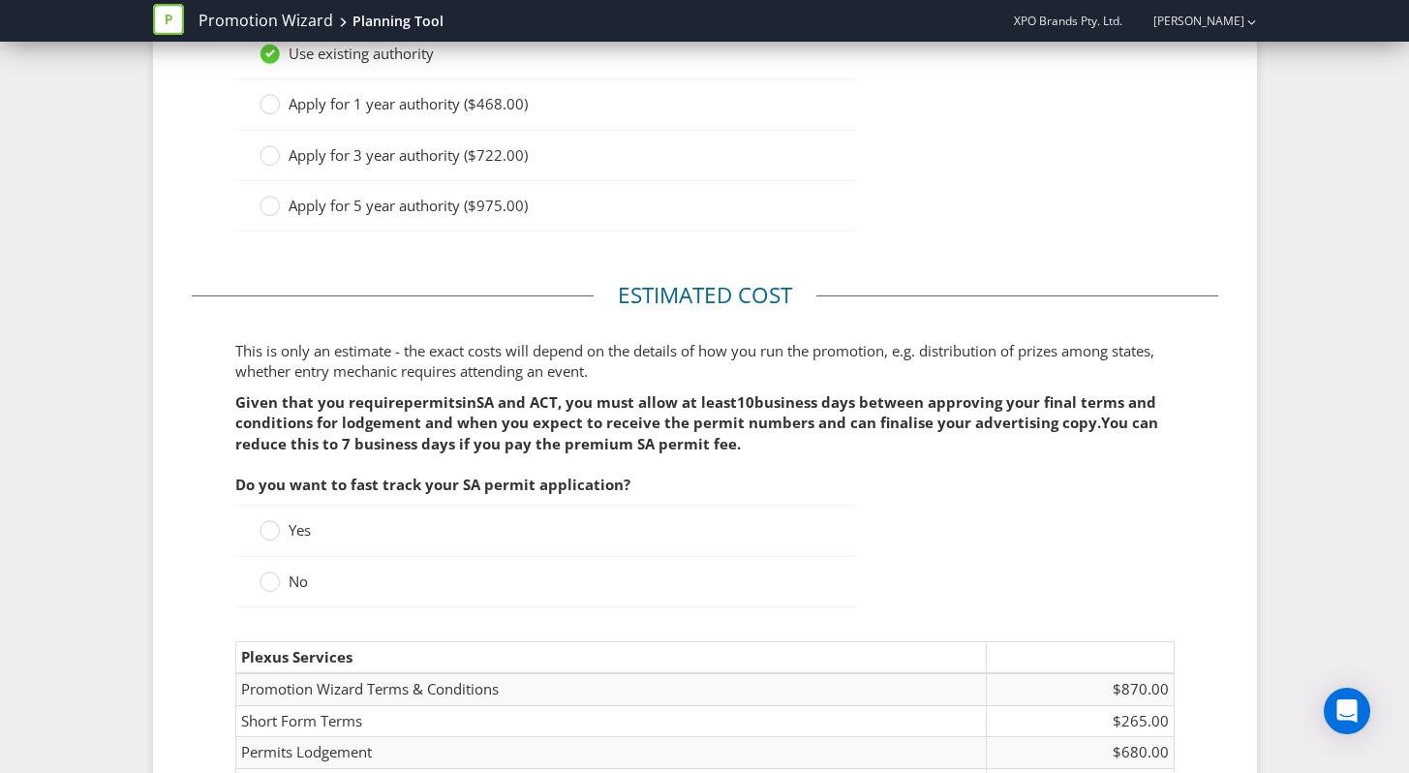
click at [293, 537] on span "Yes" at bounding box center [300, 529] width 22 height 19
click at [0, 0] on input "Yes" at bounding box center [0, 0] width 0 height 0
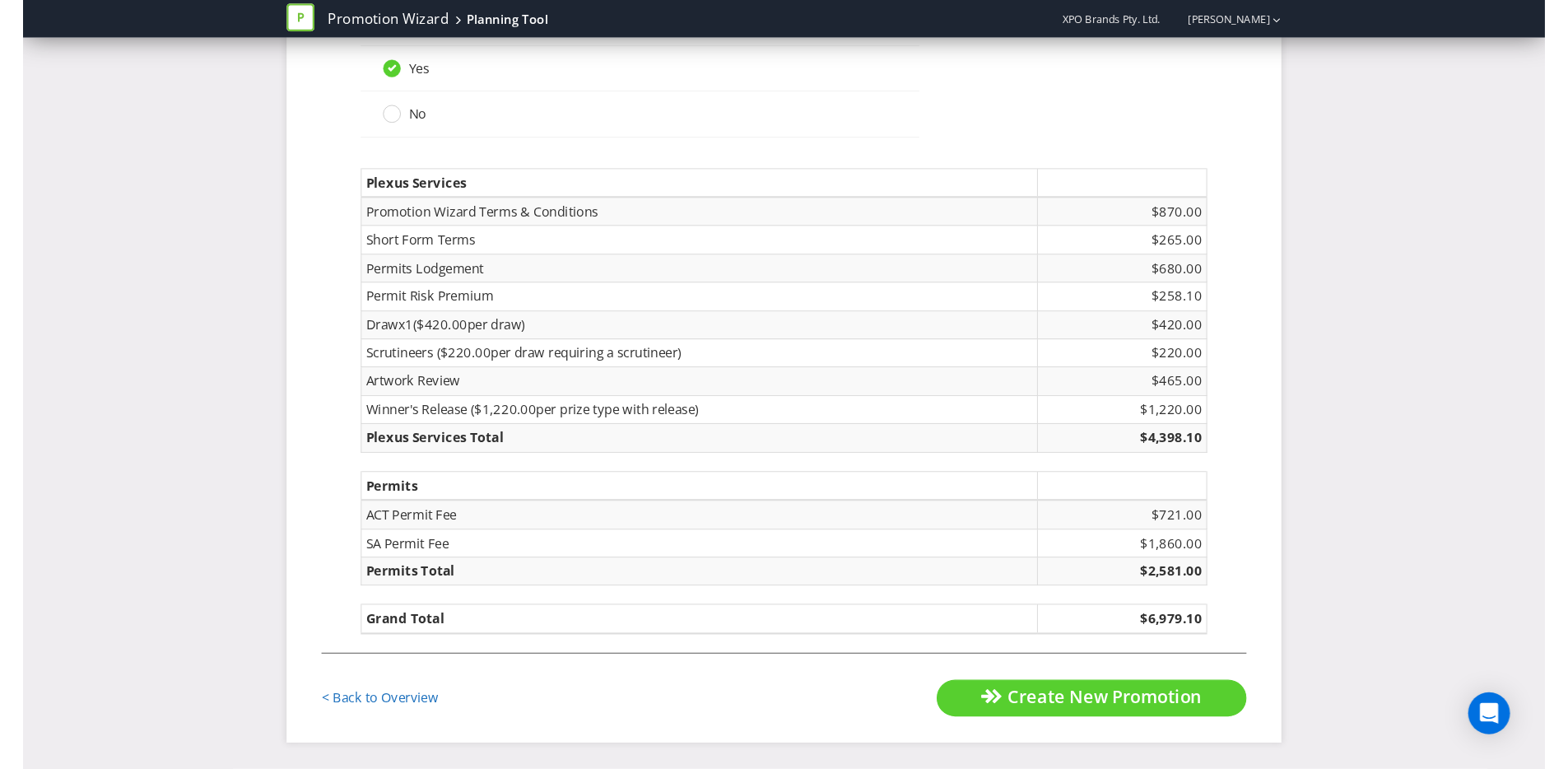
scroll to position [2445, 0]
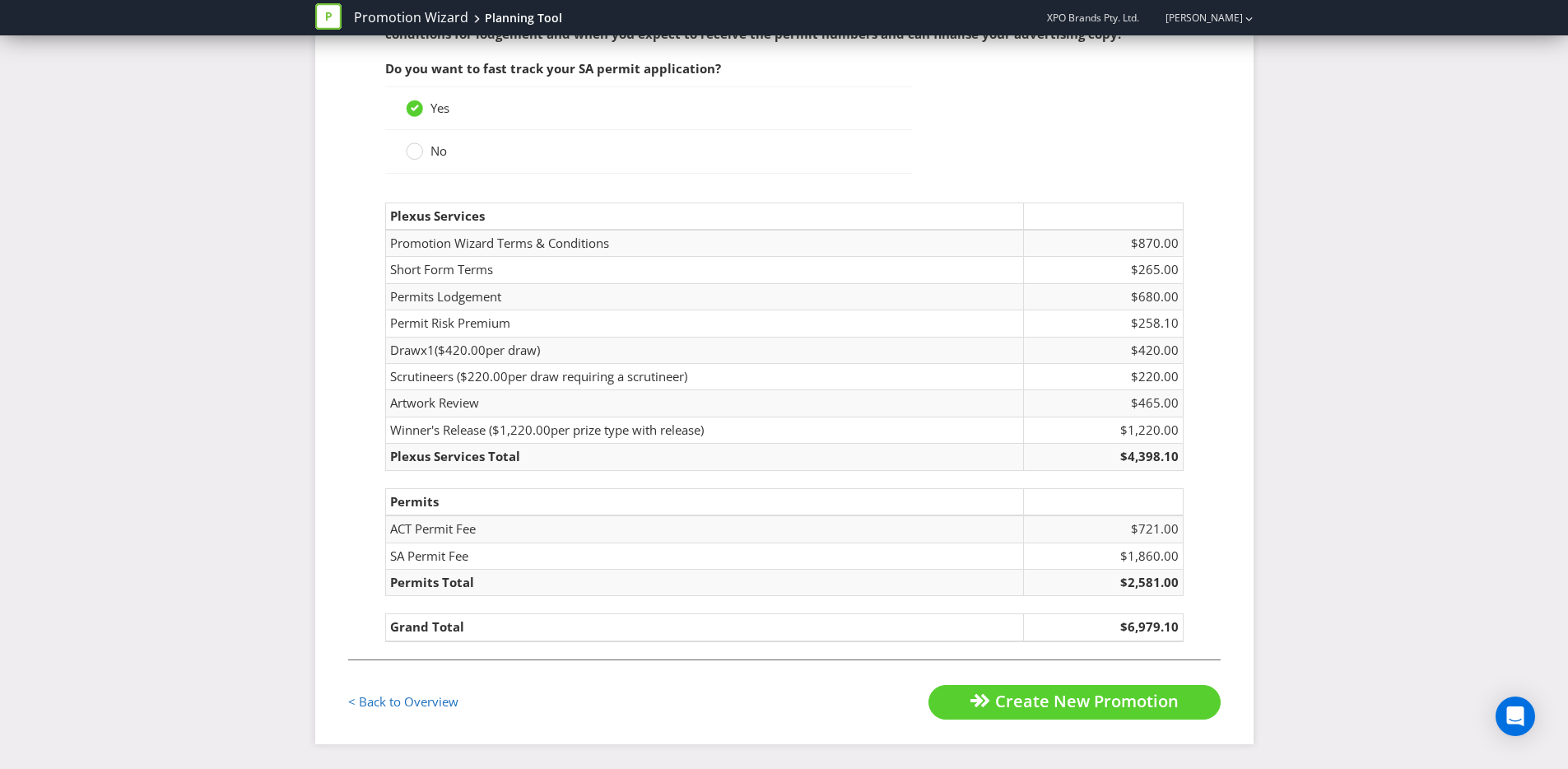
click at [480, 686] on div "< Back to Overview" at bounding box center [566, 703] width 436 height 36
